Goal: Task Accomplishment & Management: Manage account settings

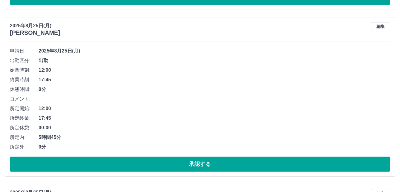
scroll to position [1931, 0]
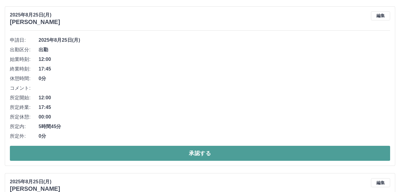
click at [183, 149] on button "承認する" at bounding box center [200, 153] width 381 height 15
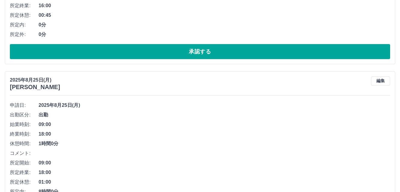
scroll to position [2487, 0]
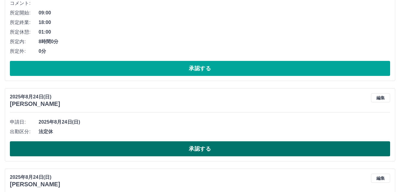
click at [183, 150] on button "承認する" at bounding box center [200, 148] width 381 height 15
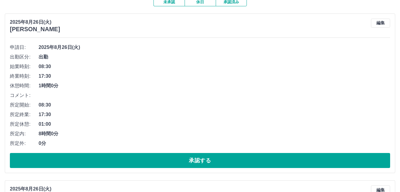
scroll to position [90, 0]
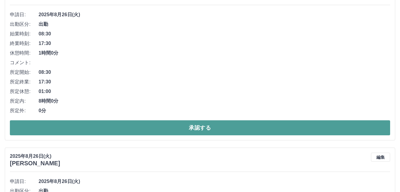
click at [169, 129] on button "承認する" at bounding box center [200, 127] width 381 height 15
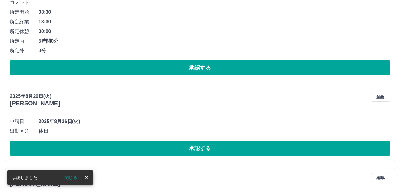
scroll to position [0, 0]
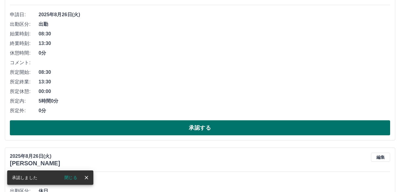
click at [166, 129] on button "承認する" at bounding box center [200, 127] width 381 height 15
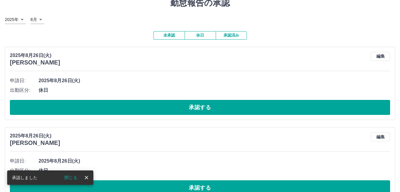
scroll to position [13, 0]
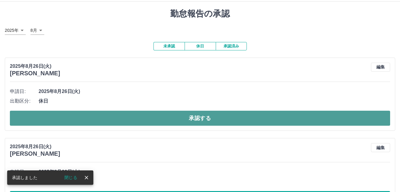
click at [164, 117] on button "承認する" at bounding box center [200, 118] width 381 height 15
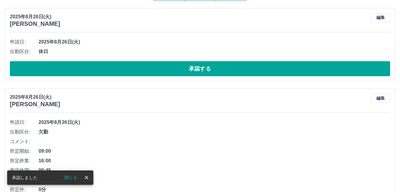
scroll to position [73, 0]
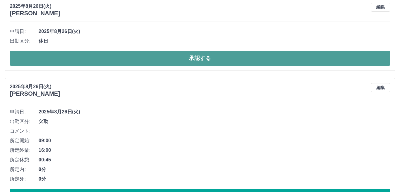
click at [158, 53] on button "承認する" at bounding box center [200, 58] width 381 height 15
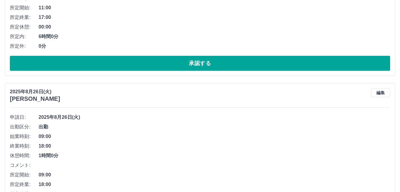
scroll to position [292, 0]
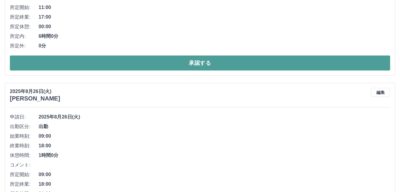
click at [161, 62] on button "承認する" at bounding box center [200, 62] width 381 height 15
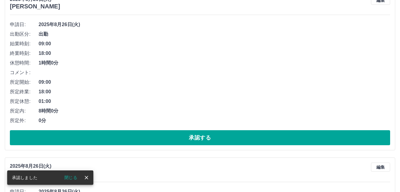
scroll to position [186, 0]
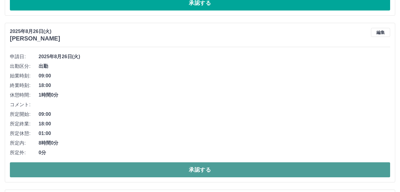
click at [152, 172] on button "承認する" at bounding box center [200, 169] width 381 height 15
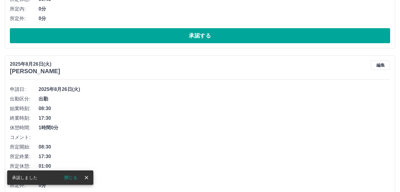
scroll to position [229, 0]
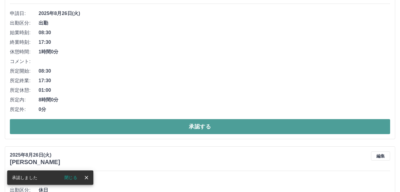
click at [154, 131] on button "承認する" at bounding box center [200, 126] width 381 height 15
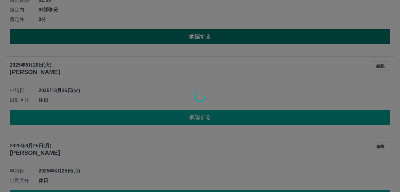
scroll to position [152, 0]
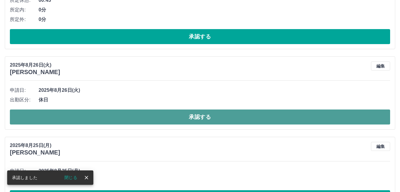
click at [160, 118] on button "承認する" at bounding box center [200, 116] width 381 height 15
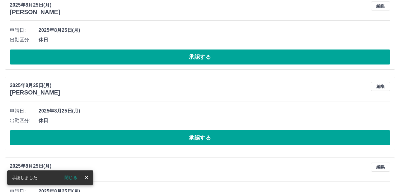
scroll to position [132, 0]
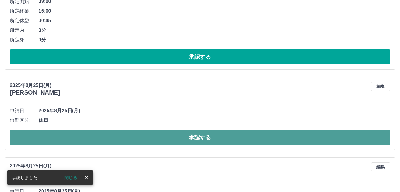
click at [166, 140] on button "承認する" at bounding box center [200, 137] width 381 height 15
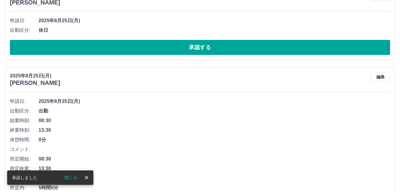
scroll to position [141, 0]
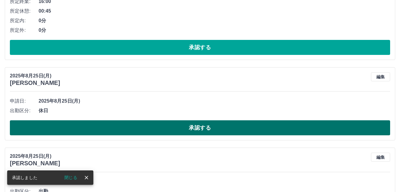
click at [167, 125] on button "承認する" at bounding box center [200, 127] width 381 height 15
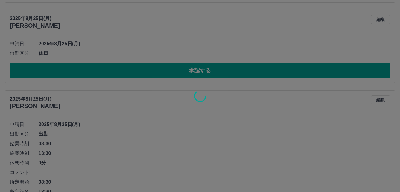
scroll to position [201, 0]
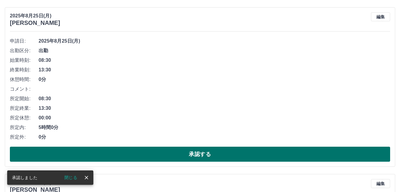
click at [165, 151] on button "承認する" at bounding box center [200, 153] width 381 height 15
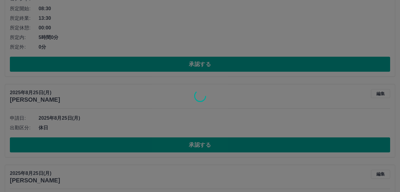
scroll to position [125, 0]
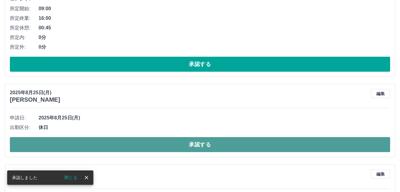
click at [175, 141] on button "承認する" at bounding box center [200, 144] width 381 height 15
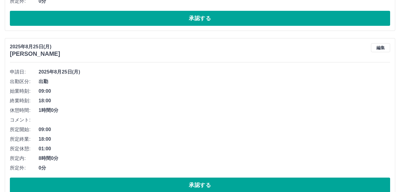
scroll to position [194, 0]
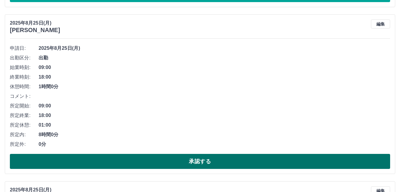
click at [158, 161] on button "承認する" at bounding box center [200, 161] width 381 height 15
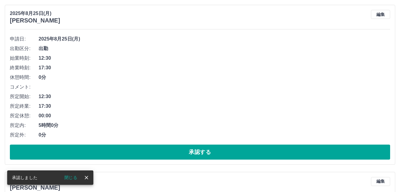
scroll to position [117, 0]
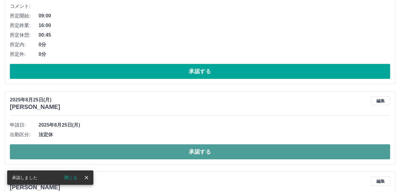
click at [158, 155] on button "承認する" at bounding box center [200, 151] width 381 height 15
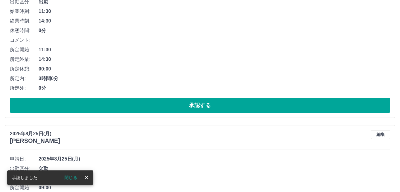
scroll to position [336, 0]
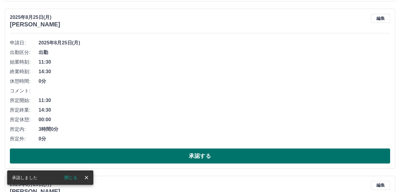
click at [155, 155] on button "承認する" at bounding box center [200, 155] width 381 height 15
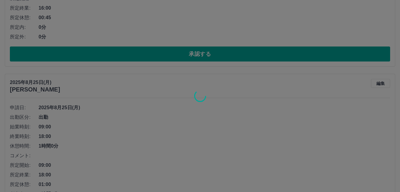
scroll to position [439, 0]
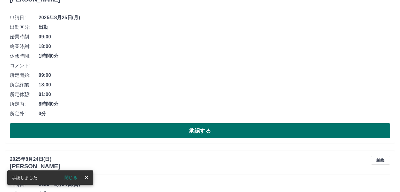
click at [166, 132] on button "承認する" at bounding box center [200, 130] width 381 height 15
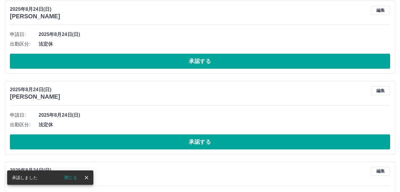
scroll to position [512, 0]
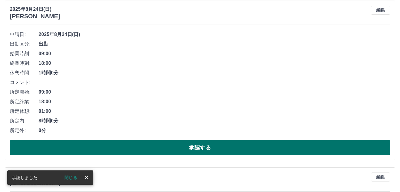
click at [166, 143] on button "承認する" at bounding box center [200, 147] width 381 height 15
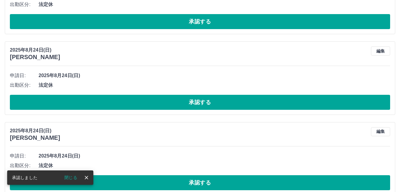
scroll to position [466, 0]
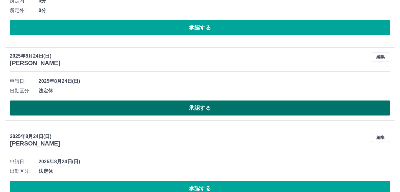
click at [167, 109] on button "承認する" at bounding box center [200, 107] width 381 height 15
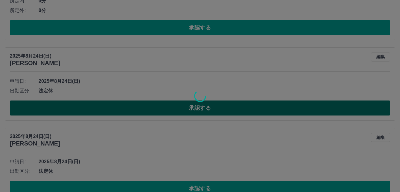
scroll to position [496, 0]
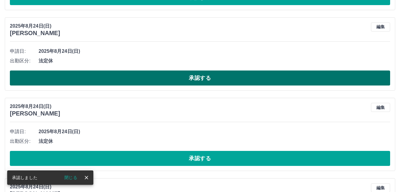
click at [157, 75] on button "承認する" at bounding box center [200, 77] width 381 height 15
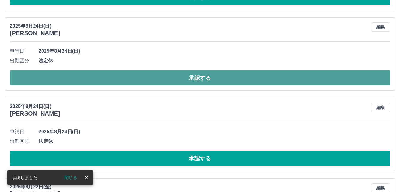
click at [151, 77] on button "承認する" at bounding box center [200, 77] width 381 height 15
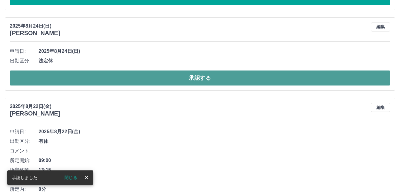
click at [164, 77] on button "承認する" at bounding box center [200, 77] width 381 height 15
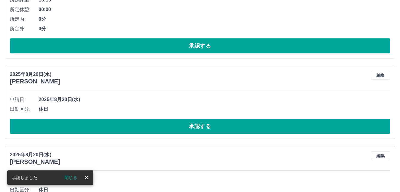
scroll to position [586, 0]
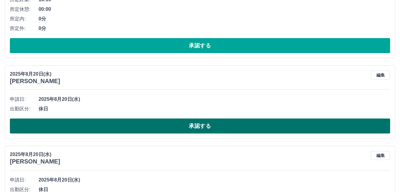
click at [154, 122] on button "承認する" at bounding box center [200, 125] width 381 height 15
click at [142, 124] on button "承認する" at bounding box center [200, 125] width 381 height 15
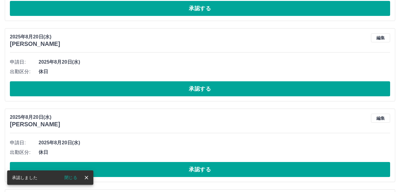
scroll to position [715, 0]
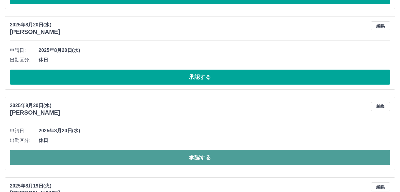
click at [142, 160] on button "承認する" at bounding box center [200, 157] width 381 height 15
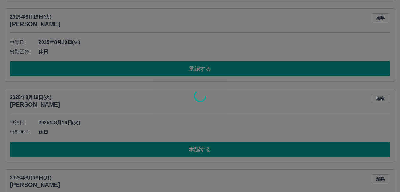
scroll to position [964, 0]
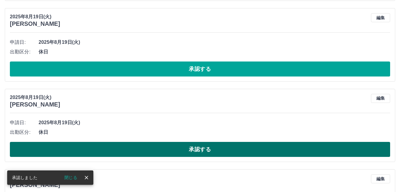
click at [107, 147] on button "承認する" at bounding box center [200, 149] width 381 height 15
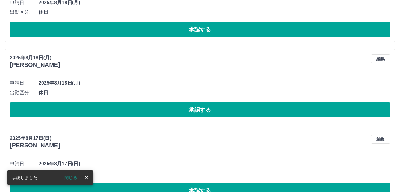
scroll to position [1004, 0]
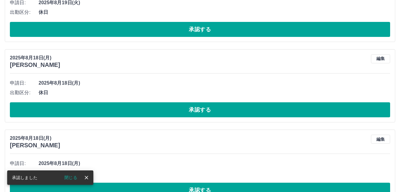
click at [116, 111] on button "承認する" at bounding box center [200, 109] width 381 height 15
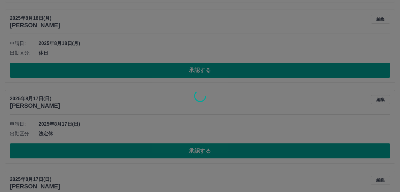
scroll to position [1043, 0]
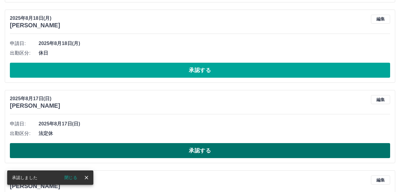
click at [114, 148] on button "承認する" at bounding box center [200, 150] width 381 height 15
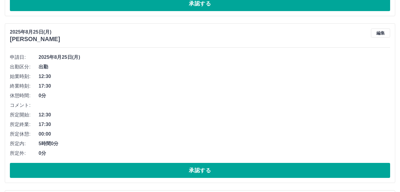
scroll to position [0, 0]
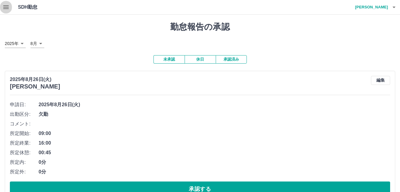
click at [5, 8] on icon "button" at bounding box center [5, 7] width 7 height 7
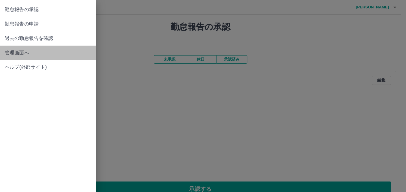
click at [28, 53] on span "管理画面へ" at bounding box center [48, 52] width 86 height 7
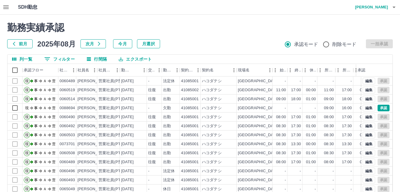
click at [72, 61] on button "0 フィルター" at bounding box center [60, 59] width 40 height 9
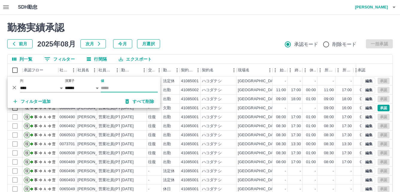
click at [112, 89] on input "値" at bounding box center [129, 88] width 57 height 9
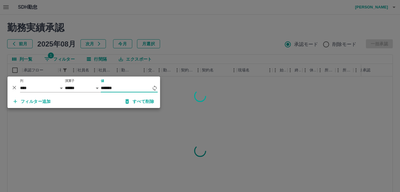
type input "*******"
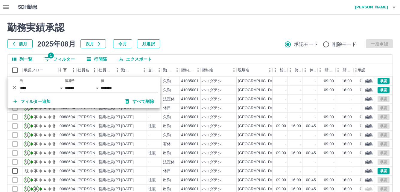
click at [234, 45] on div "前月 2025年08月 次月 今月 月選択 承認モード 削除モード 一括承認" at bounding box center [200, 43] width 386 height 9
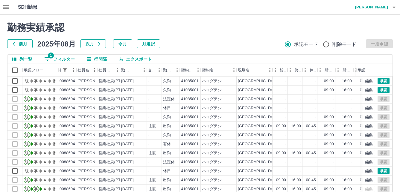
scroll to position [30, 0]
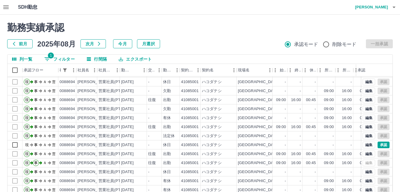
click at [6, 8] on icon "button" at bounding box center [5, 7] width 5 height 4
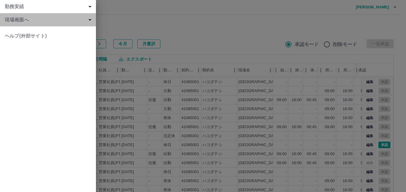
click at [7, 23] on span "現場画面へ" at bounding box center [49, 19] width 89 height 7
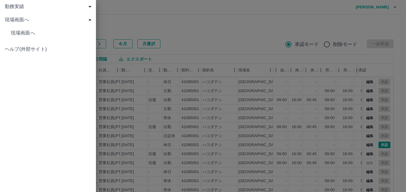
click at [32, 34] on span "現場画面へ" at bounding box center [51, 32] width 80 height 7
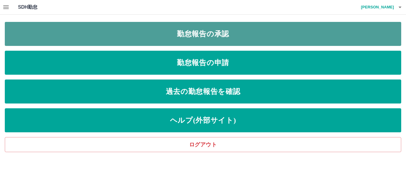
click at [104, 31] on link "勤怠報告の承認" at bounding box center [203, 34] width 396 height 24
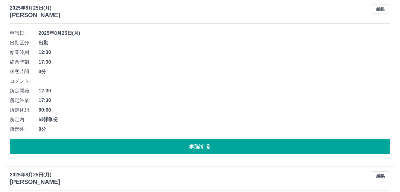
scroll to position [210, 0]
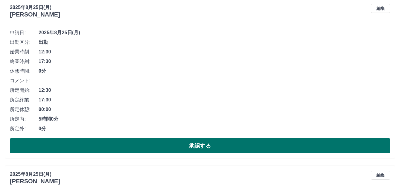
click at [115, 139] on button "承認する" at bounding box center [200, 145] width 381 height 15
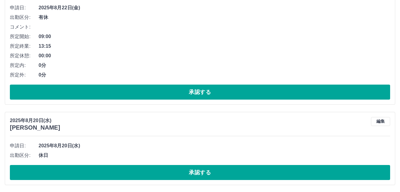
scroll to position [462, 0]
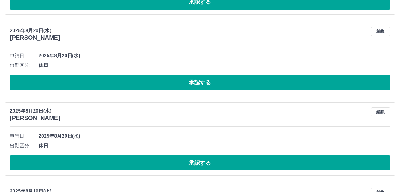
click at [137, 88] on button "承認する" at bounding box center [200, 82] width 381 height 15
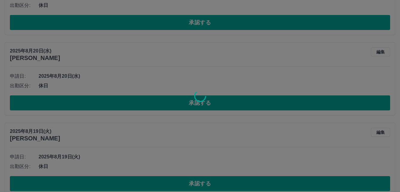
scroll to position [442, 0]
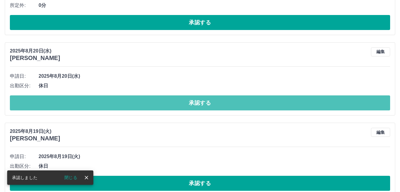
click at [136, 99] on button "承認する" at bounding box center [200, 102] width 381 height 15
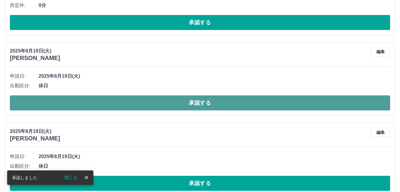
click at [145, 99] on button "承認する" at bounding box center [200, 102] width 381 height 15
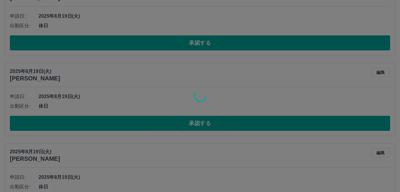
scroll to position [422, 0]
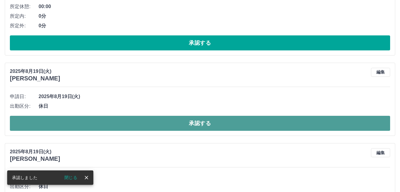
click at [141, 121] on button "承認する" at bounding box center [200, 123] width 381 height 15
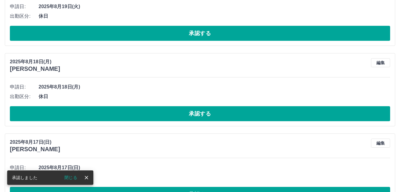
scroll to position [431, 0]
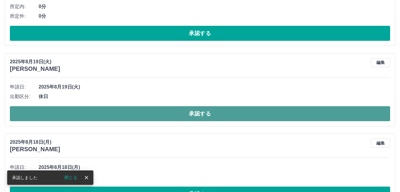
click at [142, 110] on button "承認する" at bounding box center [200, 113] width 381 height 15
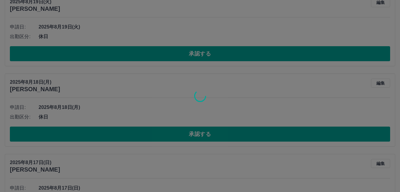
scroll to position [411, 0]
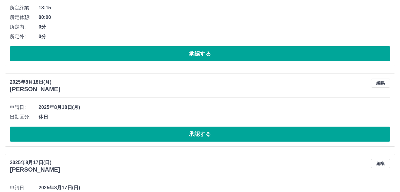
click at [160, 125] on div "申請日: [DATE] 出勤区分: 休日 承認する" at bounding box center [200, 121] width 381 height 39
click at [160, 127] on div "申請日: [DATE] 出勤区分: 休日 承認する" at bounding box center [200, 121] width 381 height 39
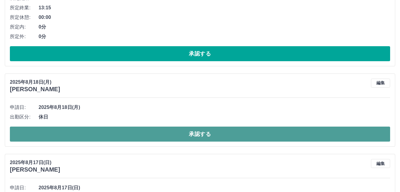
click at [158, 135] on button "承認する" at bounding box center [200, 133] width 381 height 15
click at [155, 135] on button "承認する" at bounding box center [200, 133] width 381 height 15
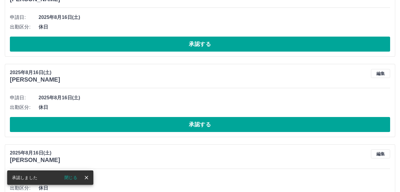
scroll to position [421, 0]
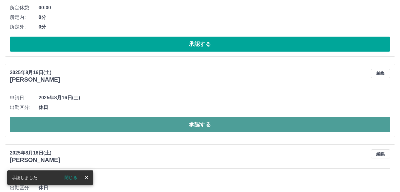
click at [153, 129] on button "承認する" at bounding box center [200, 124] width 381 height 15
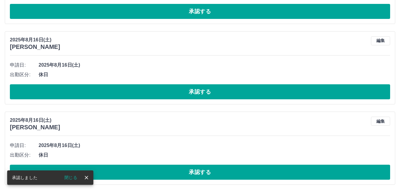
scroll to position [430, 0]
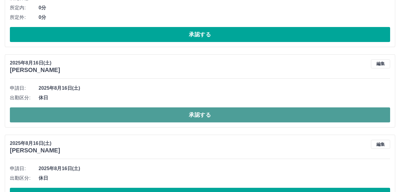
click at [146, 115] on button "承認する" at bounding box center [200, 114] width 381 height 15
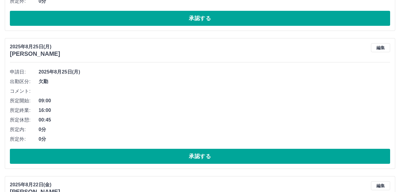
scroll to position [210, 0]
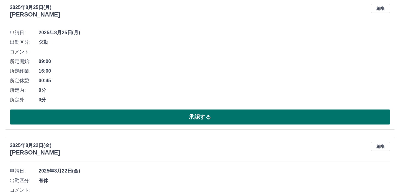
click at [99, 117] on button "承認する" at bounding box center [200, 116] width 381 height 15
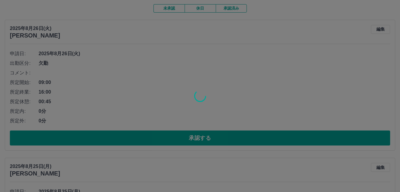
scroll to position [30, 0]
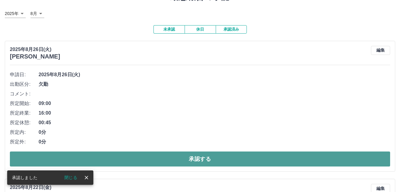
click at [116, 156] on button "承認する" at bounding box center [200, 158] width 381 height 15
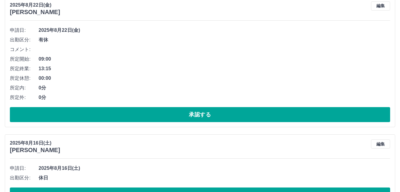
scroll to position [98, 0]
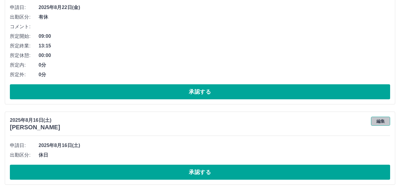
click at [376, 122] on button "編集" at bounding box center [380, 121] width 19 height 9
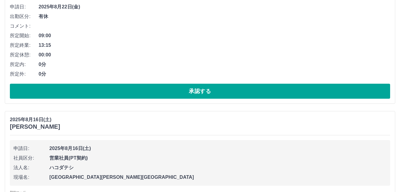
scroll to position [179, 0]
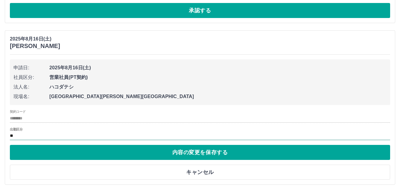
click at [20, 136] on input "**" at bounding box center [200, 135] width 381 height 7
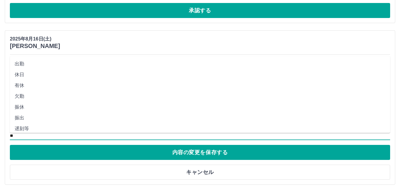
click at [24, 62] on li "出勤" at bounding box center [200, 63] width 381 height 11
type input "**"
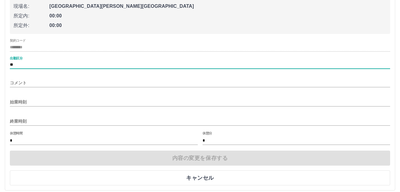
scroll to position [269, 0]
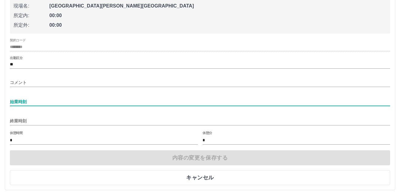
click at [33, 103] on input "始業時刻" at bounding box center [200, 101] width 381 height 9
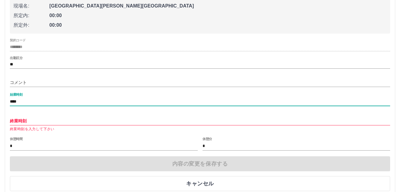
type input "****"
click at [34, 120] on input "終業時刻" at bounding box center [200, 121] width 381 height 9
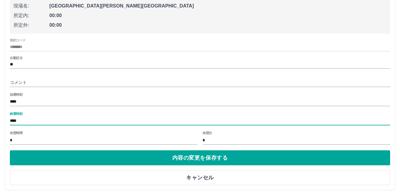
type input "****"
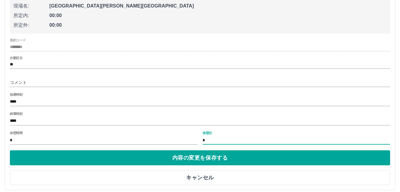
click at [211, 143] on input "*" at bounding box center [297, 140] width 188 height 9
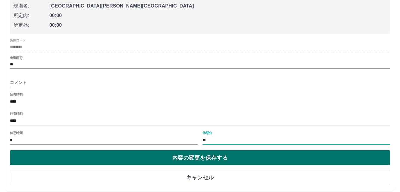
type input "**"
click at [211, 161] on button "内容の変更を保存する" at bounding box center [200, 157] width 381 height 15
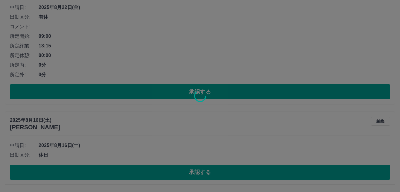
scroll to position [184, 0]
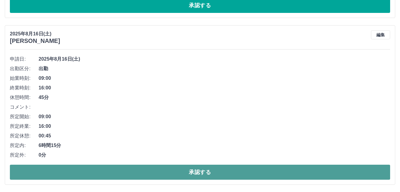
click at [207, 169] on button "承認する" at bounding box center [200, 171] width 381 height 15
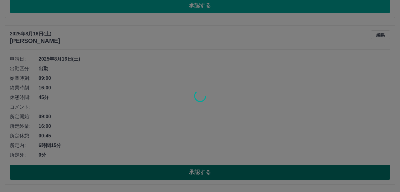
scroll to position [17, 0]
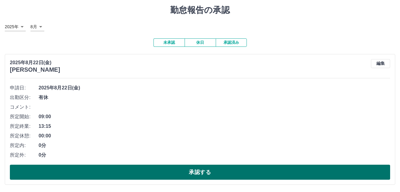
click at [189, 175] on button "承認する" at bounding box center [200, 171] width 381 height 15
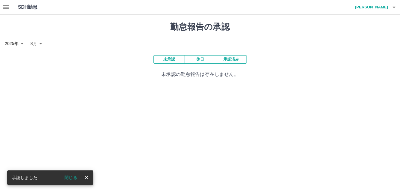
scroll to position [0, 0]
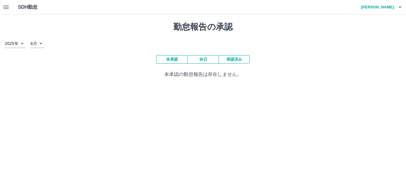
click at [7, 3] on button "button" at bounding box center [6, 7] width 12 height 14
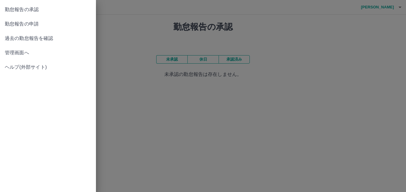
click at [9, 50] on span "管理画面へ" at bounding box center [48, 52] width 86 height 7
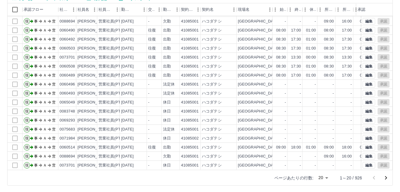
scroll to position [61, 0]
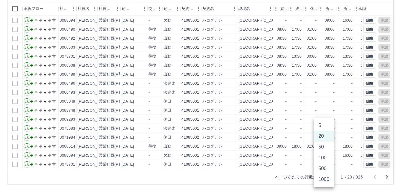
click at [323, 179] on body "SDH勤怠 [PERSON_NAME] 勤務実績承認 前月 [DATE] 次月 今月 月選択 承認モード 削除モード 一括承認 列一覧 0 フィルター 行間隔…" at bounding box center [203, 65] width 406 height 253
click at [323, 179] on li "1000" at bounding box center [323, 179] width 20 height 11
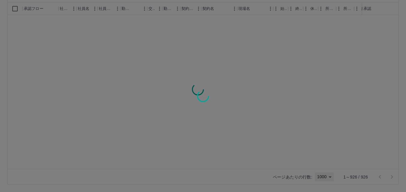
type input "****"
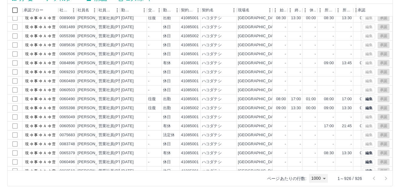
scroll to position [3924, 0]
